Goal: Navigation & Orientation: Understand site structure

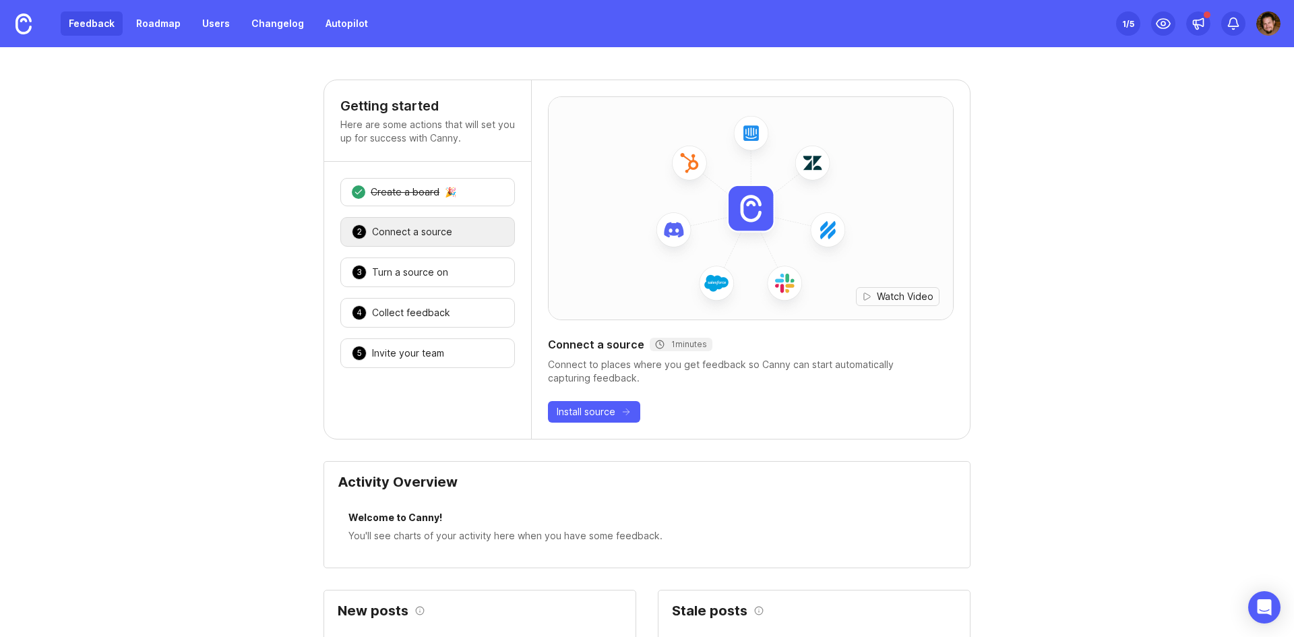
click at [107, 28] on link "Feedback" at bounding box center [92, 23] width 62 height 24
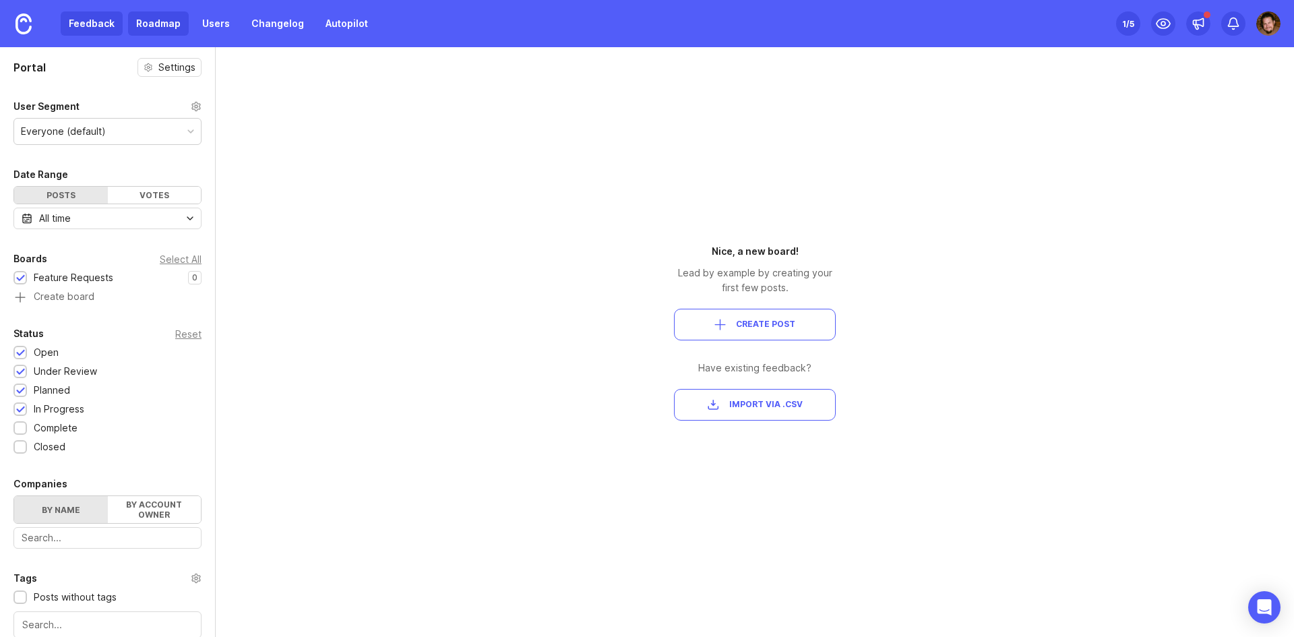
click at [155, 20] on link "Roadmap" at bounding box center [158, 23] width 61 height 24
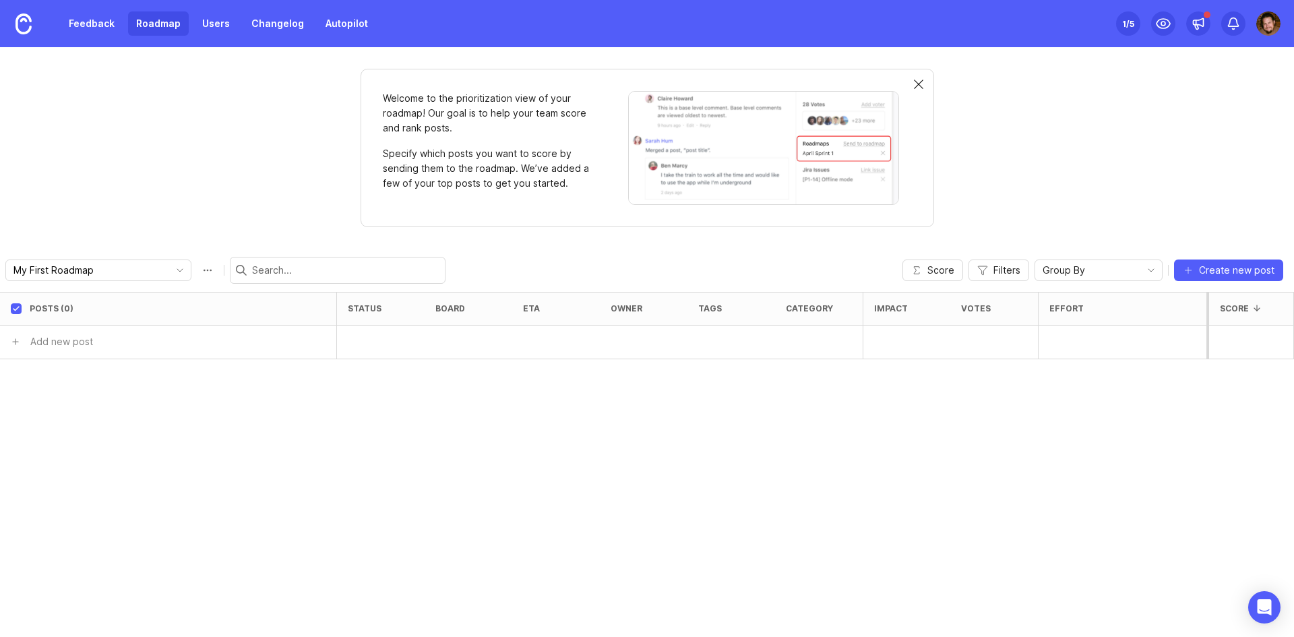
click at [922, 84] on div at bounding box center [918, 85] width 9 height 11
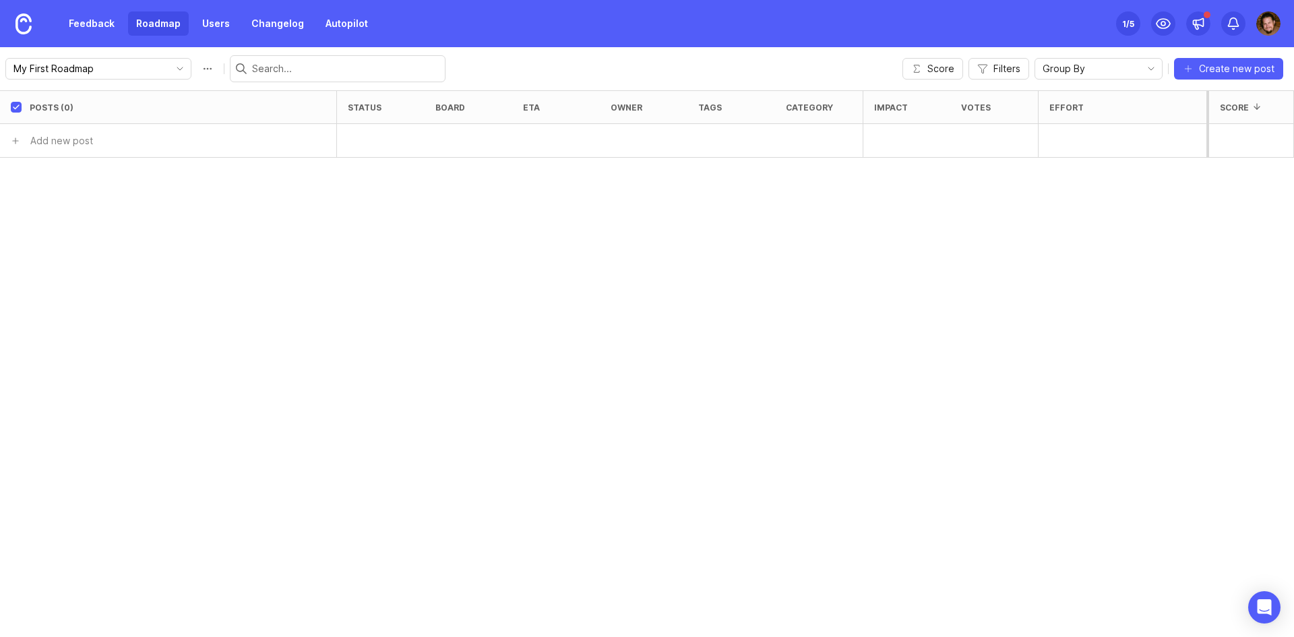
click at [620, 30] on div "Feedback Roadmap Users Changelog Autopilot Set up Canny 1 /5" at bounding box center [647, 23] width 1294 height 47
click at [735, 58] on div "My First Roadmap Score Filters Group By Create new post" at bounding box center [647, 68] width 1294 height 43
click at [488, 23] on div "Feedback Roadmap Users Changelog Autopilot Set up Canny 1 /5" at bounding box center [647, 23] width 1294 height 47
